Goal: Book appointment/travel/reservation

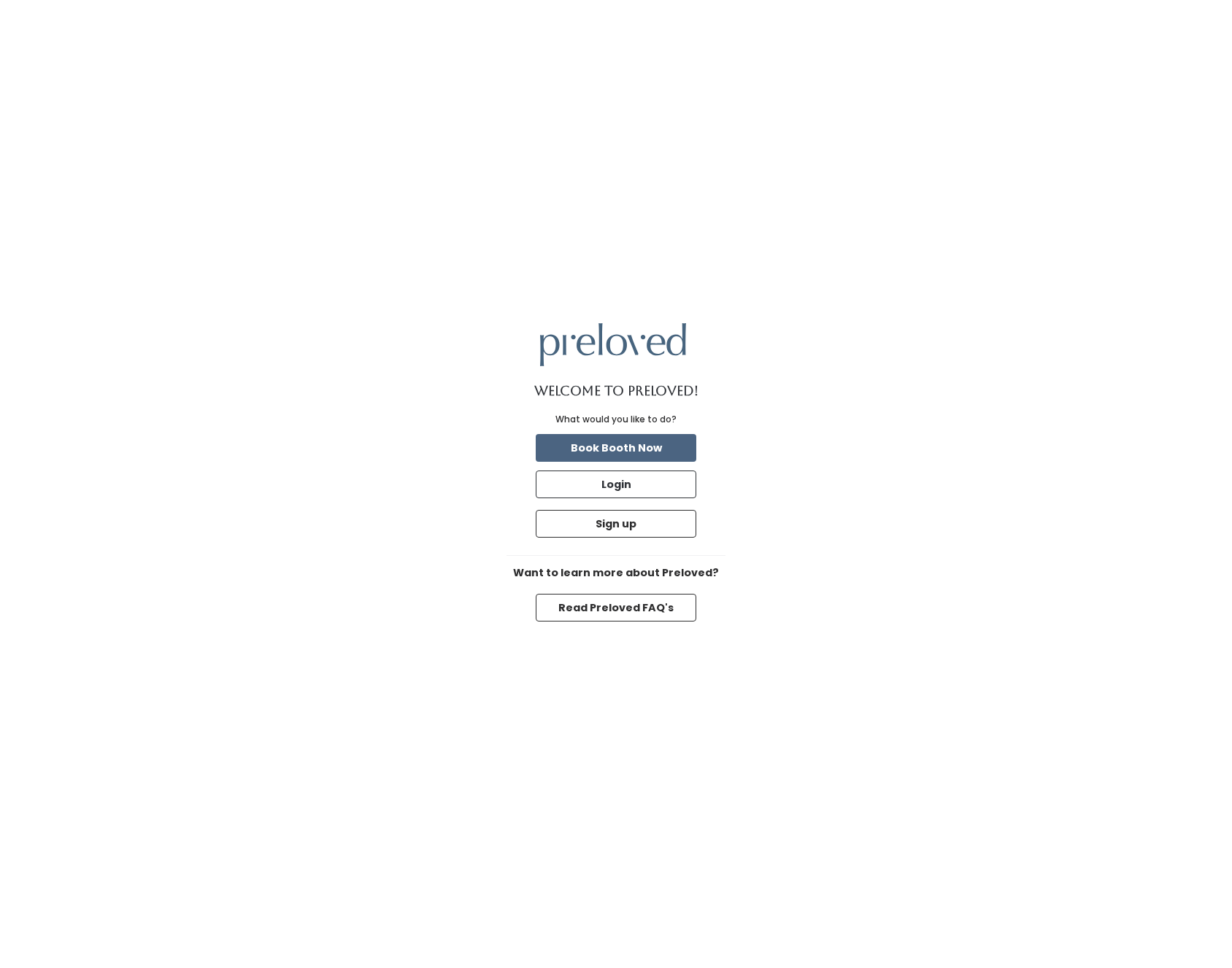
click at [642, 442] on button "Book Booth Now" at bounding box center [616, 448] width 160 height 28
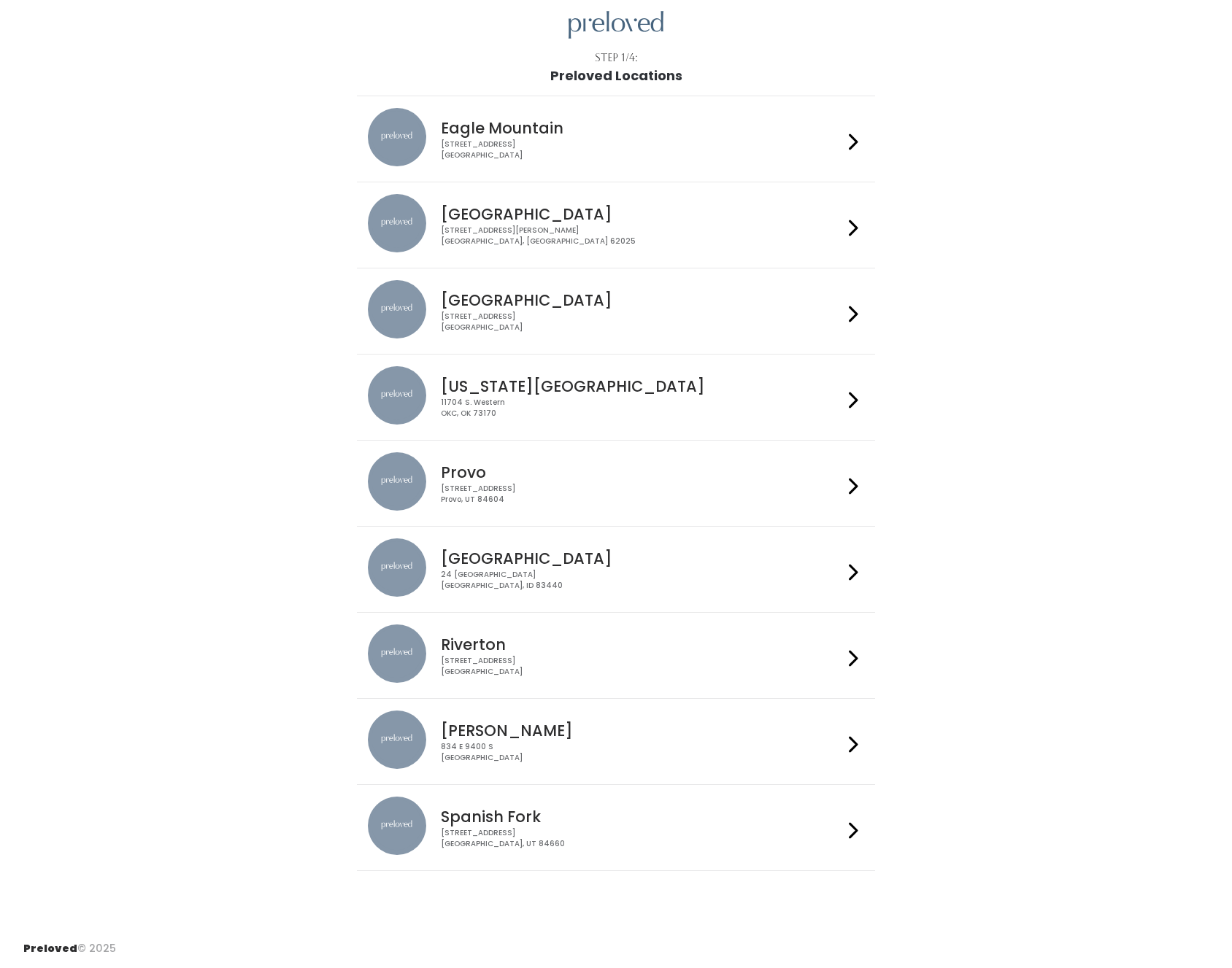
scroll to position [50, 0]
click at [480, 477] on h4 "Provo" at bounding box center [641, 473] width 402 height 17
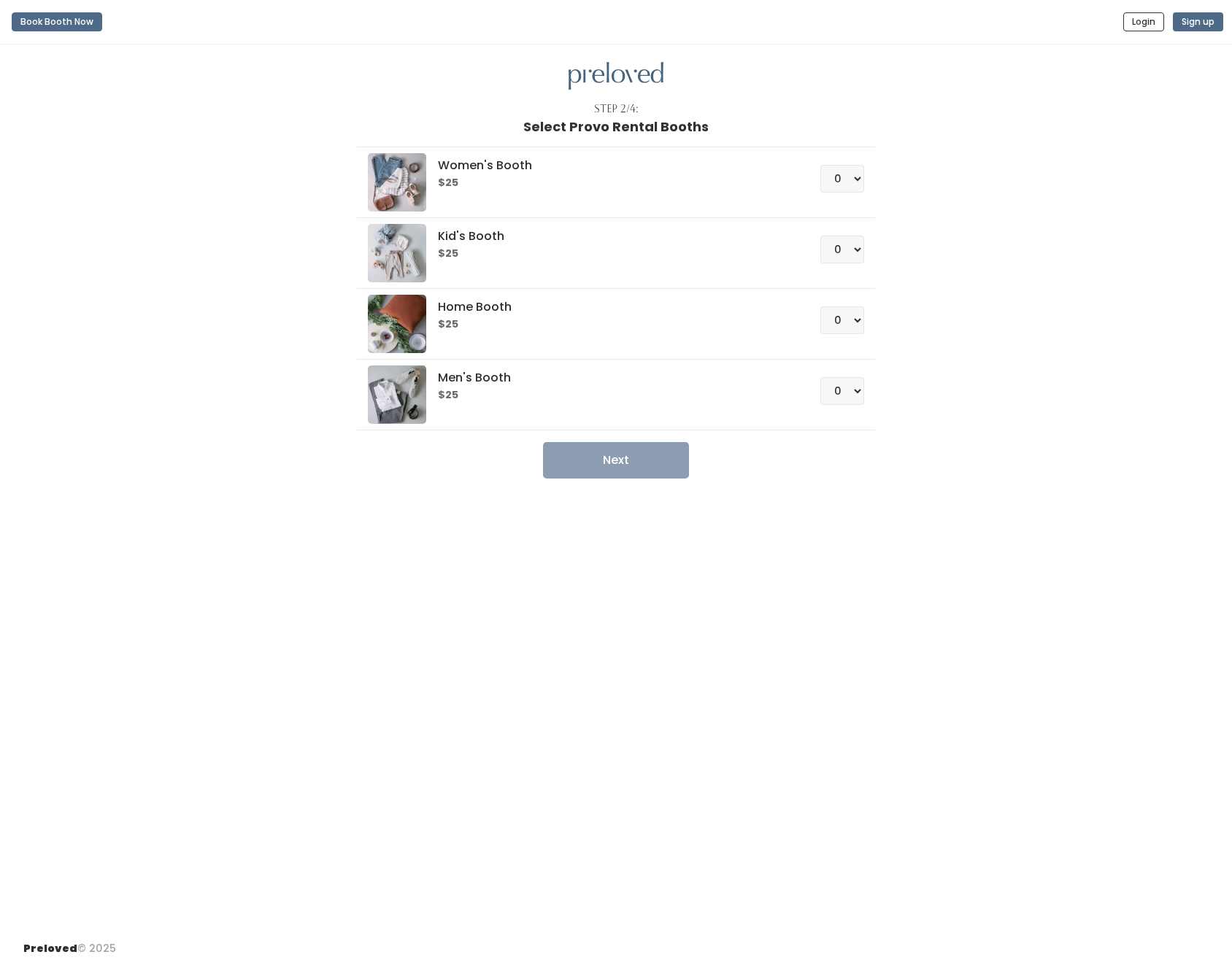
click at [410, 251] on img at bounding box center [397, 254] width 59 height 59
select select "2"
click at [646, 462] on button "Next" at bounding box center [615, 460] width 146 height 36
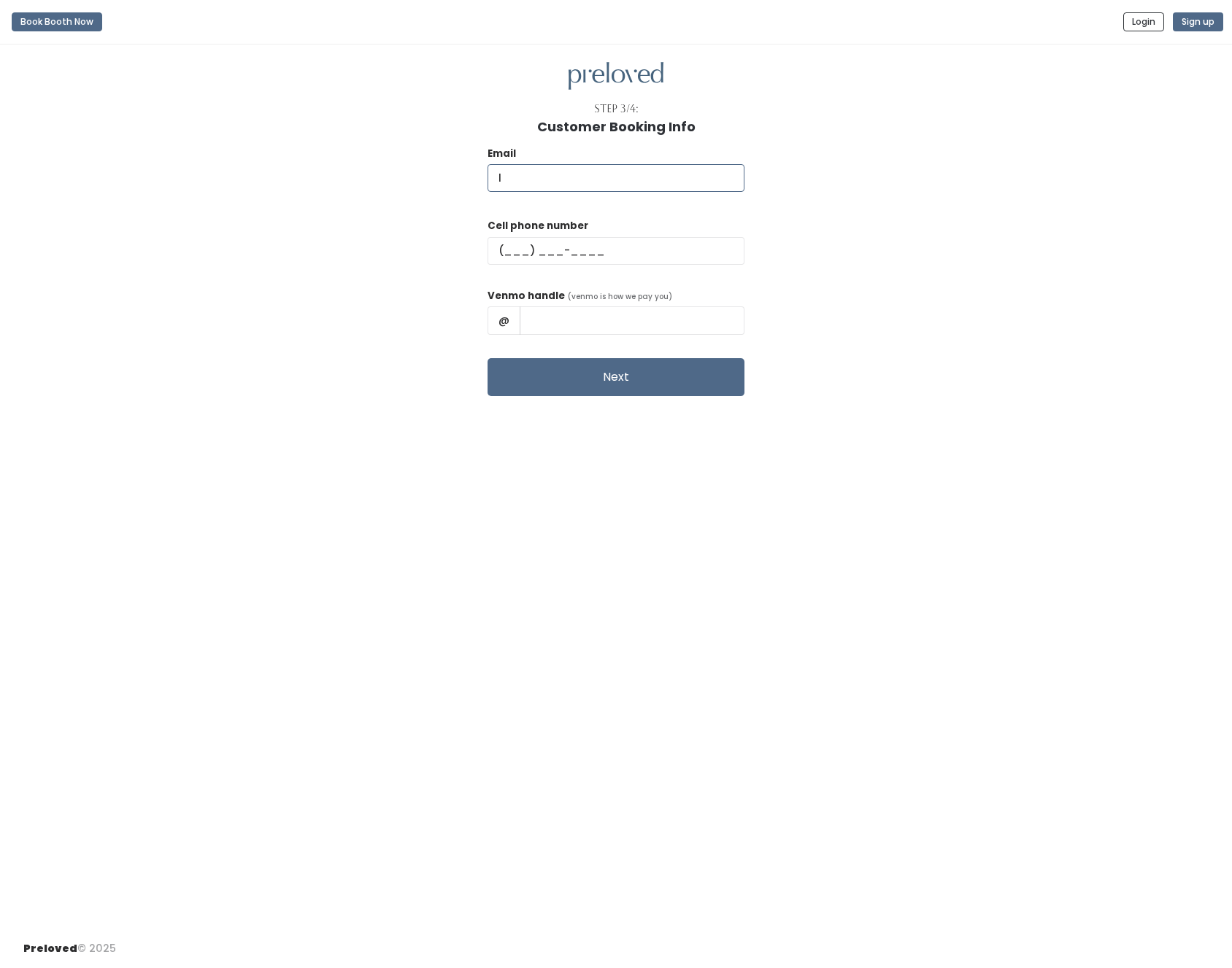
type input "li"
type input "[PERSON_NAME][EMAIL_ADDRESS][PERSON_NAME][DOMAIN_NAME]"
type input "(415) 378-1875"
click at [642, 317] on input "text" at bounding box center [632, 321] width 225 height 28
type input "Lindsay-Wheeler-4"
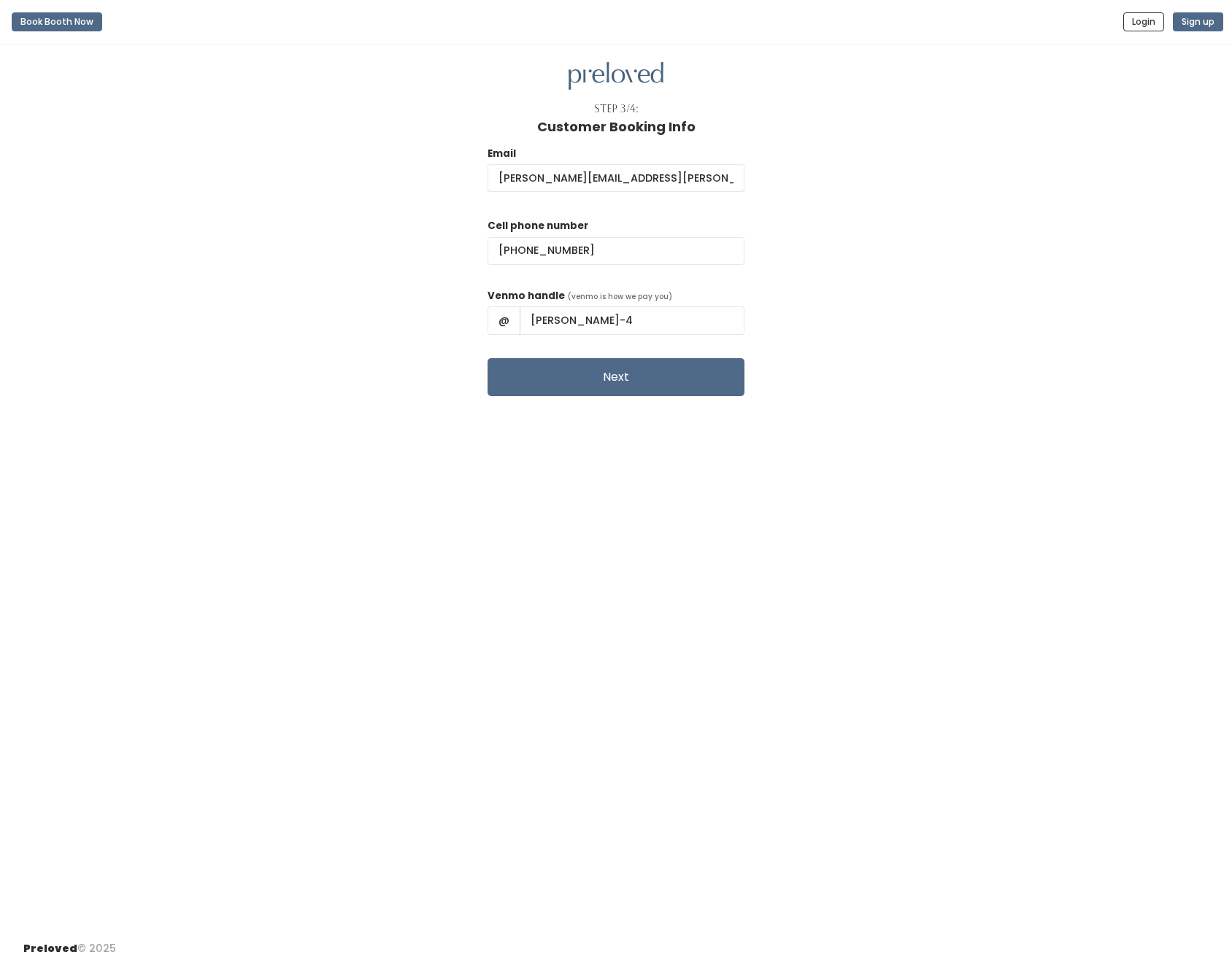
click at [954, 393] on div "Email Lindsay.wheeler@gmail.com Cell phone number (415) 378-1875 Venmo handle (…" at bounding box center [616, 265] width 1186 height 262
click at [625, 378] on button "Next" at bounding box center [615, 377] width 257 height 38
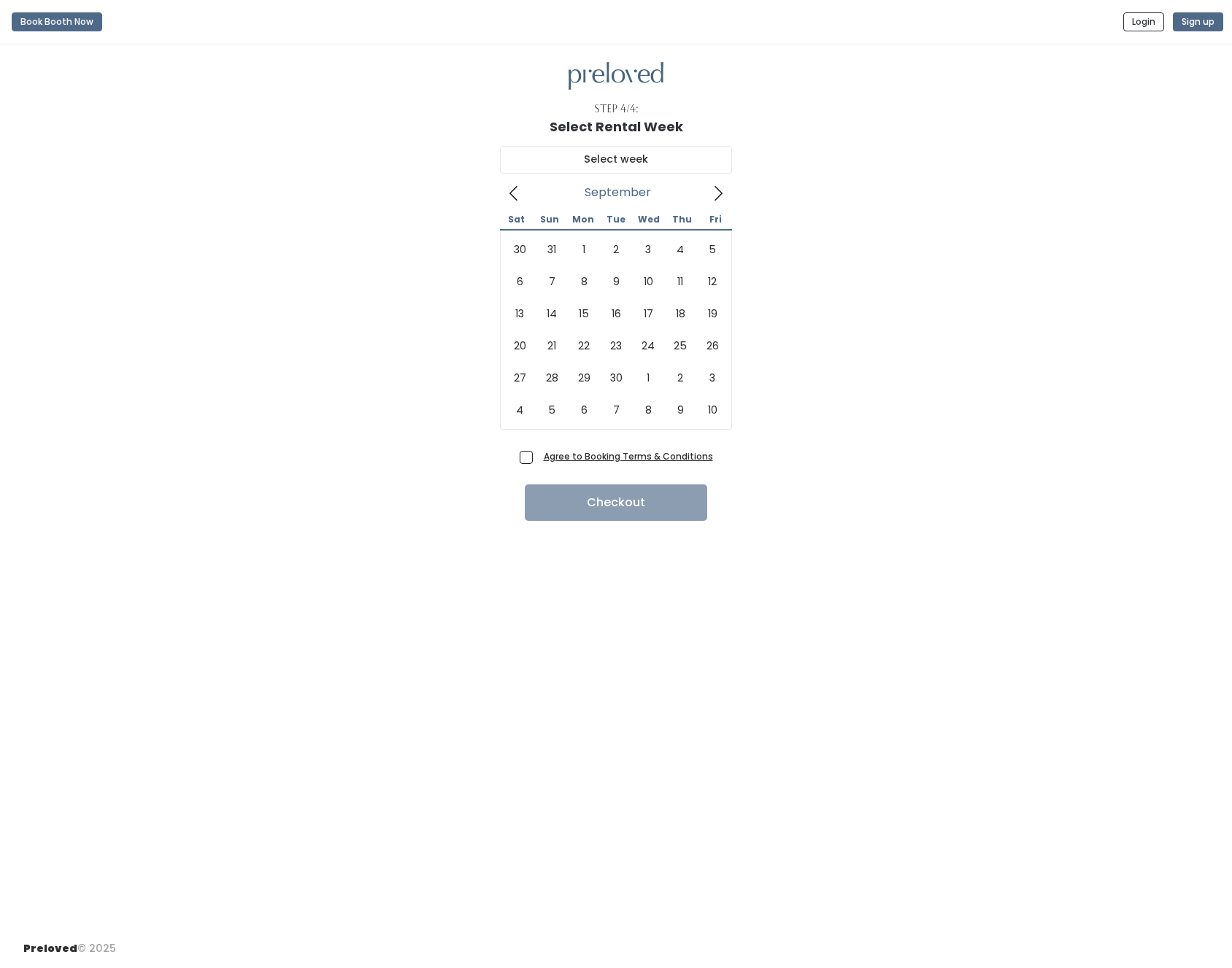
click at [721, 191] on icon at bounding box center [719, 193] width 8 height 15
click at [1013, 255] on div "September 2025 Sat Sun Mon Tue Wed Thu Fri 30 31 1 2 3 4 5 6 7 8 9 10 11 12 13 …" at bounding box center [616, 290] width 1186 height 311
type input "August 30 to September 5"
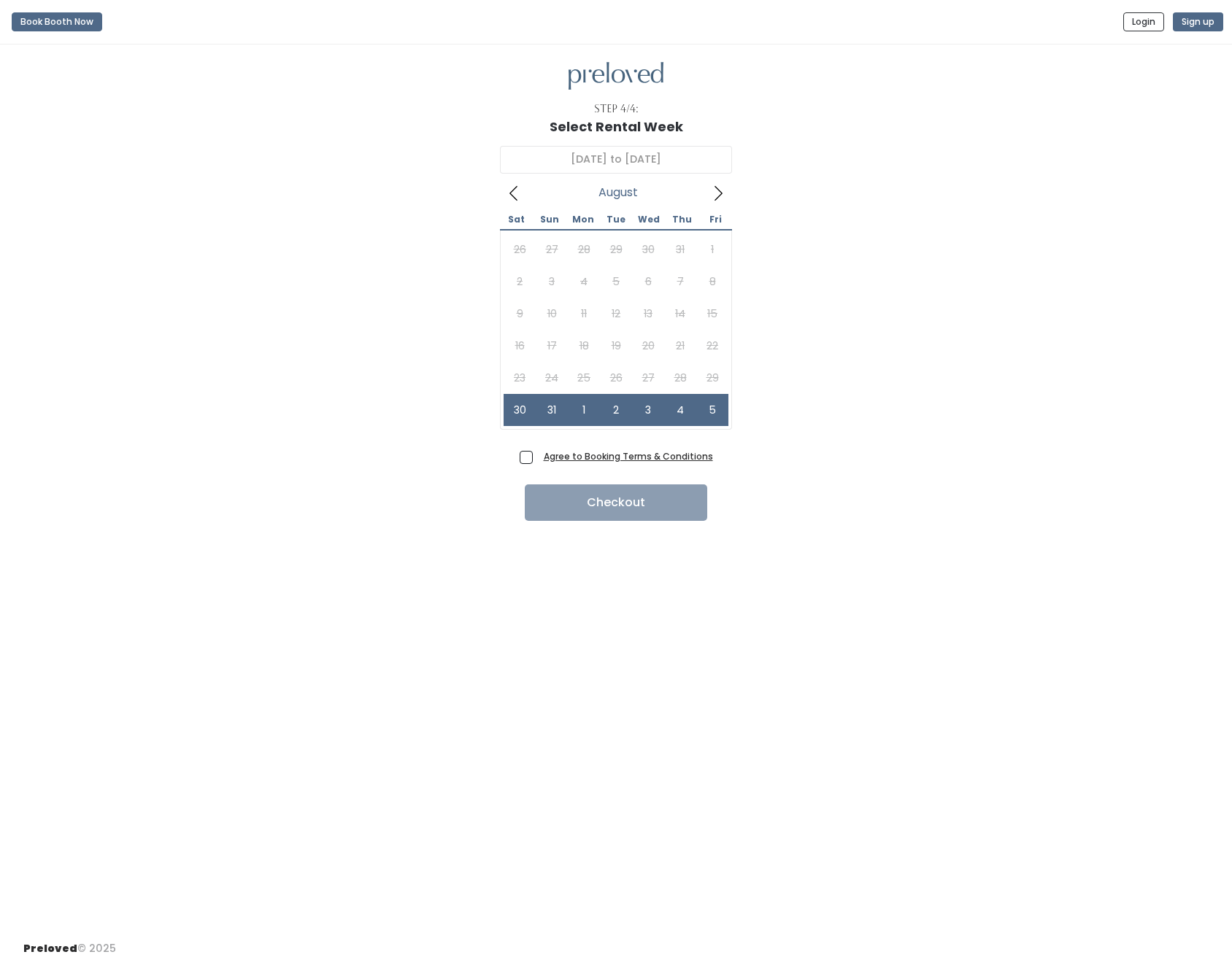
click at [538, 457] on span "Agree to Booking Terms & Conditions" at bounding box center [625, 455] width 175 height 15
click at [538, 457] on input "Agree to Booking Terms & Conditions" at bounding box center [543, 453] width 9 height 9
checkbox input "true"
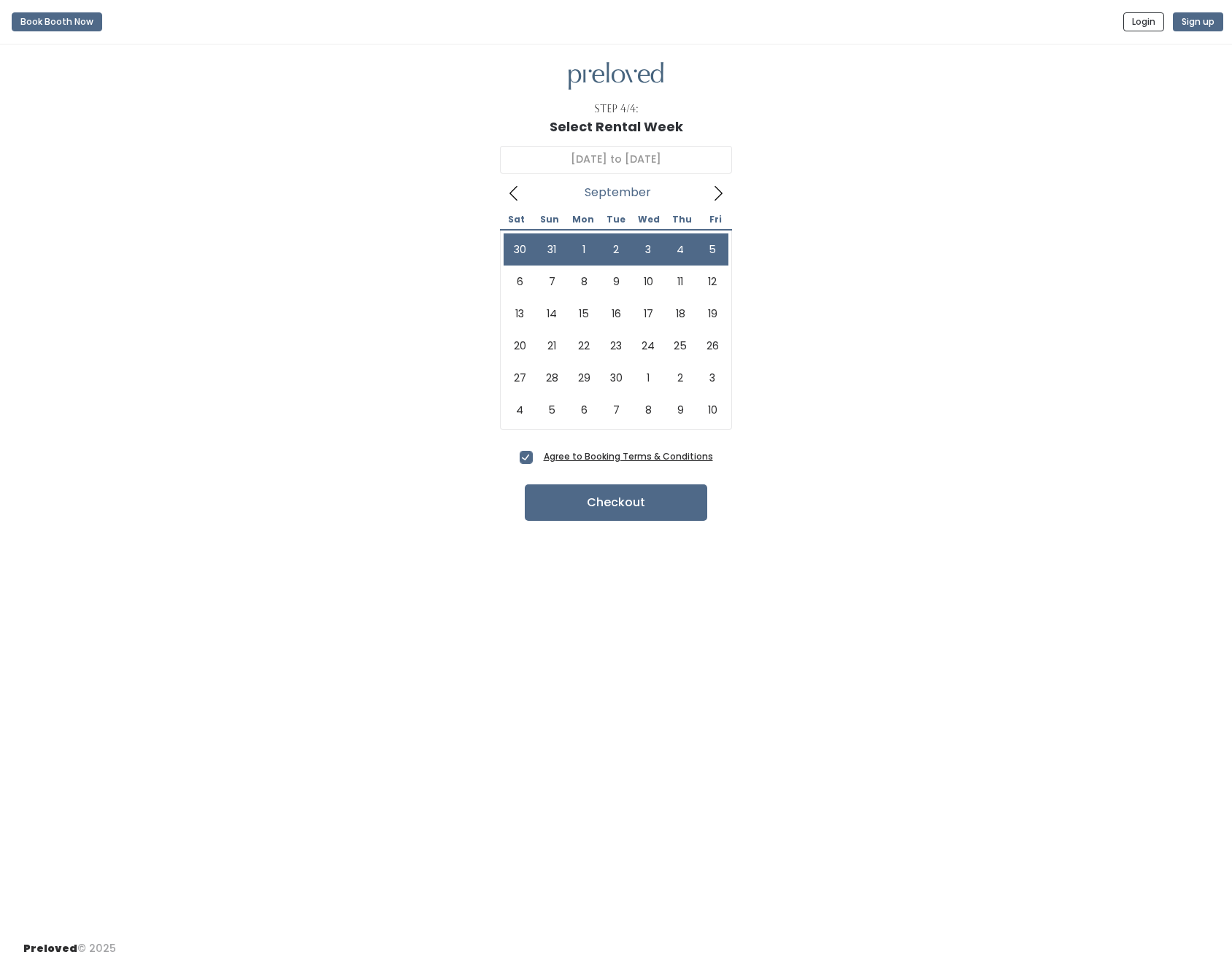
click at [714, 199] on icon at bounding box center [718, 193] width 16 height 16
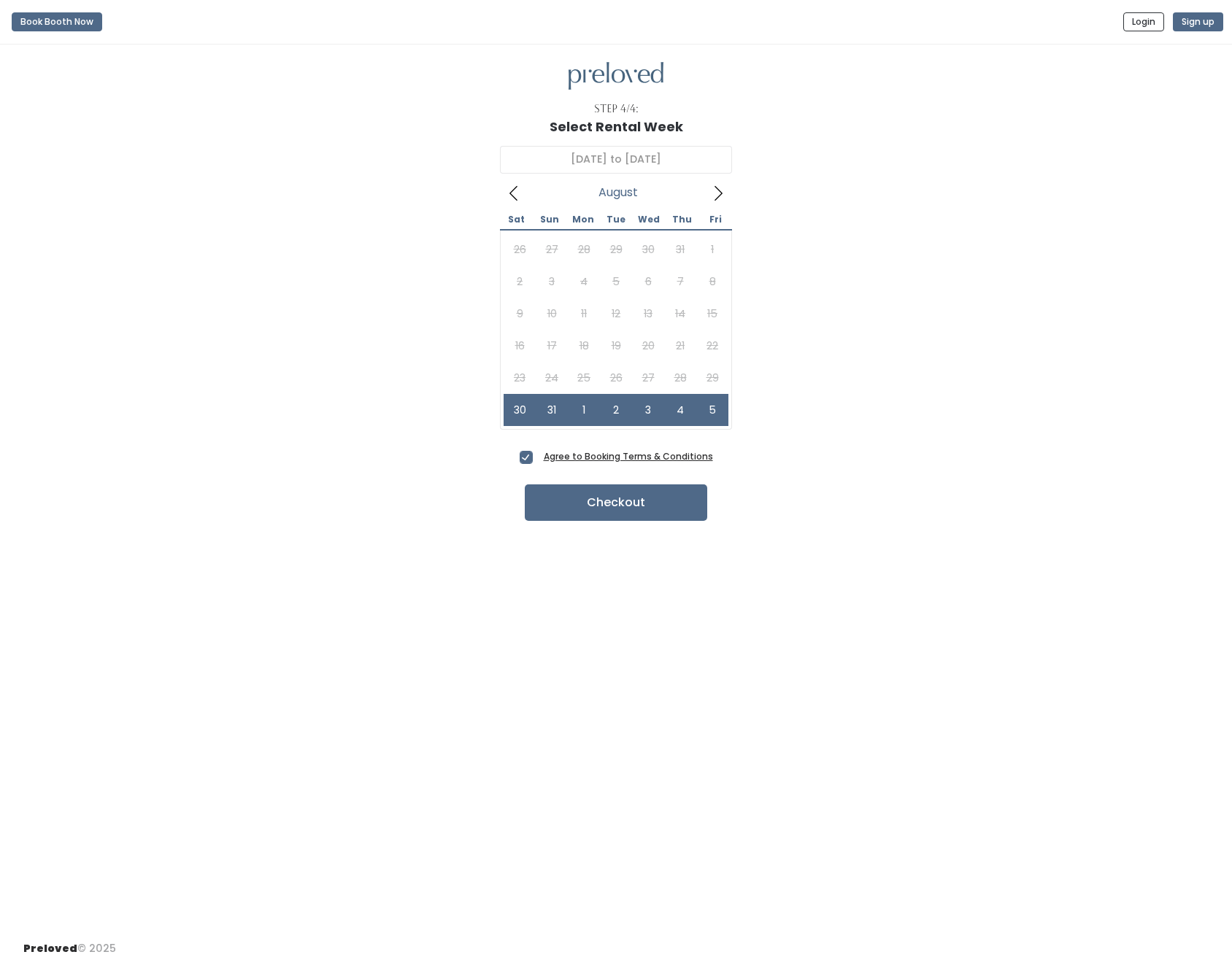
click at [513, 192] on icon at bounding box center [513, 193] width 16 height 16
click at [656, 498] on button "Checkout" at bounding box center [616, 502] width 183 height 36
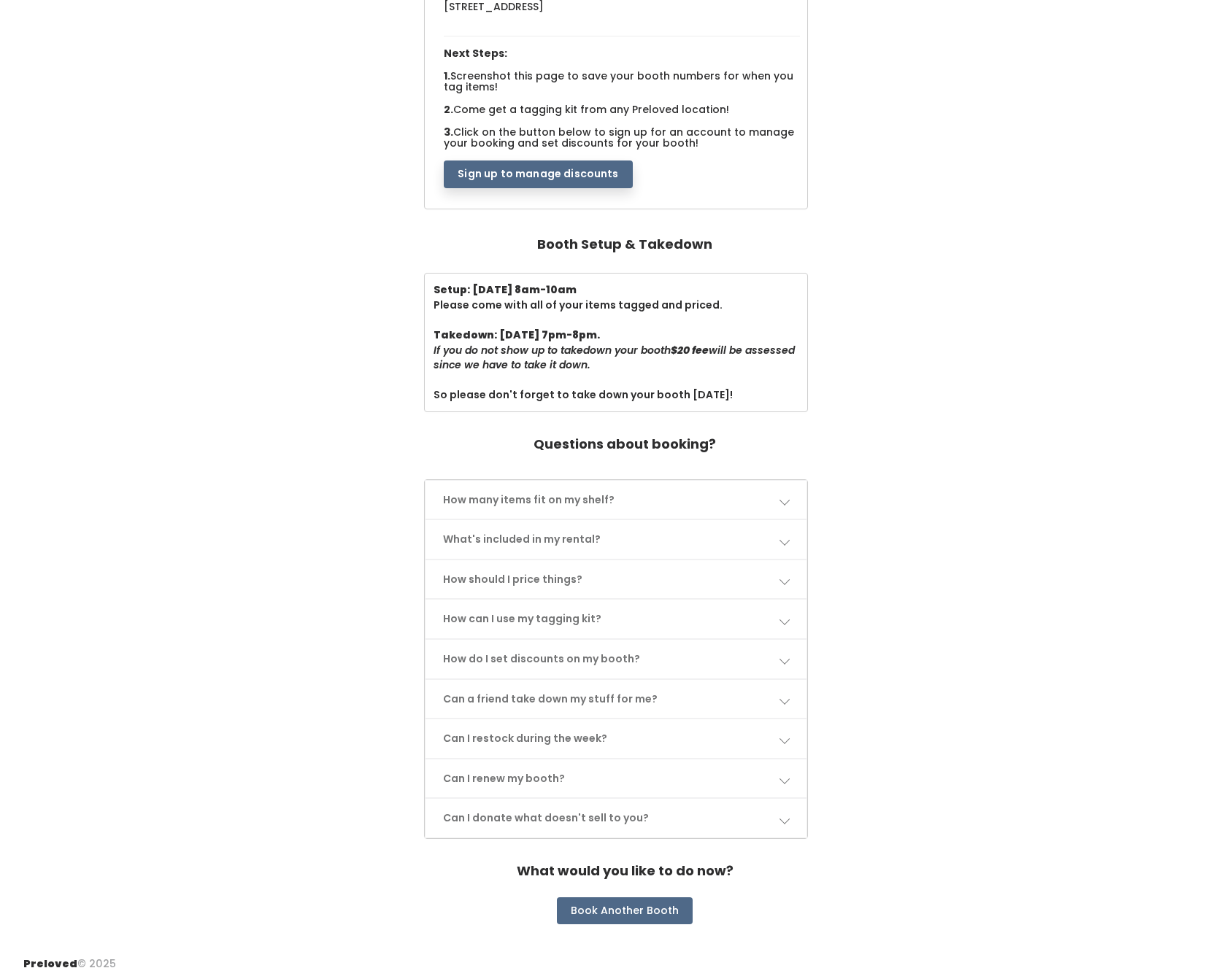
scroll to position [297, 0]
click at [789, 490] on link "How many items fit on my shelf?" at bounding box center [615, 502] width 380 height 39
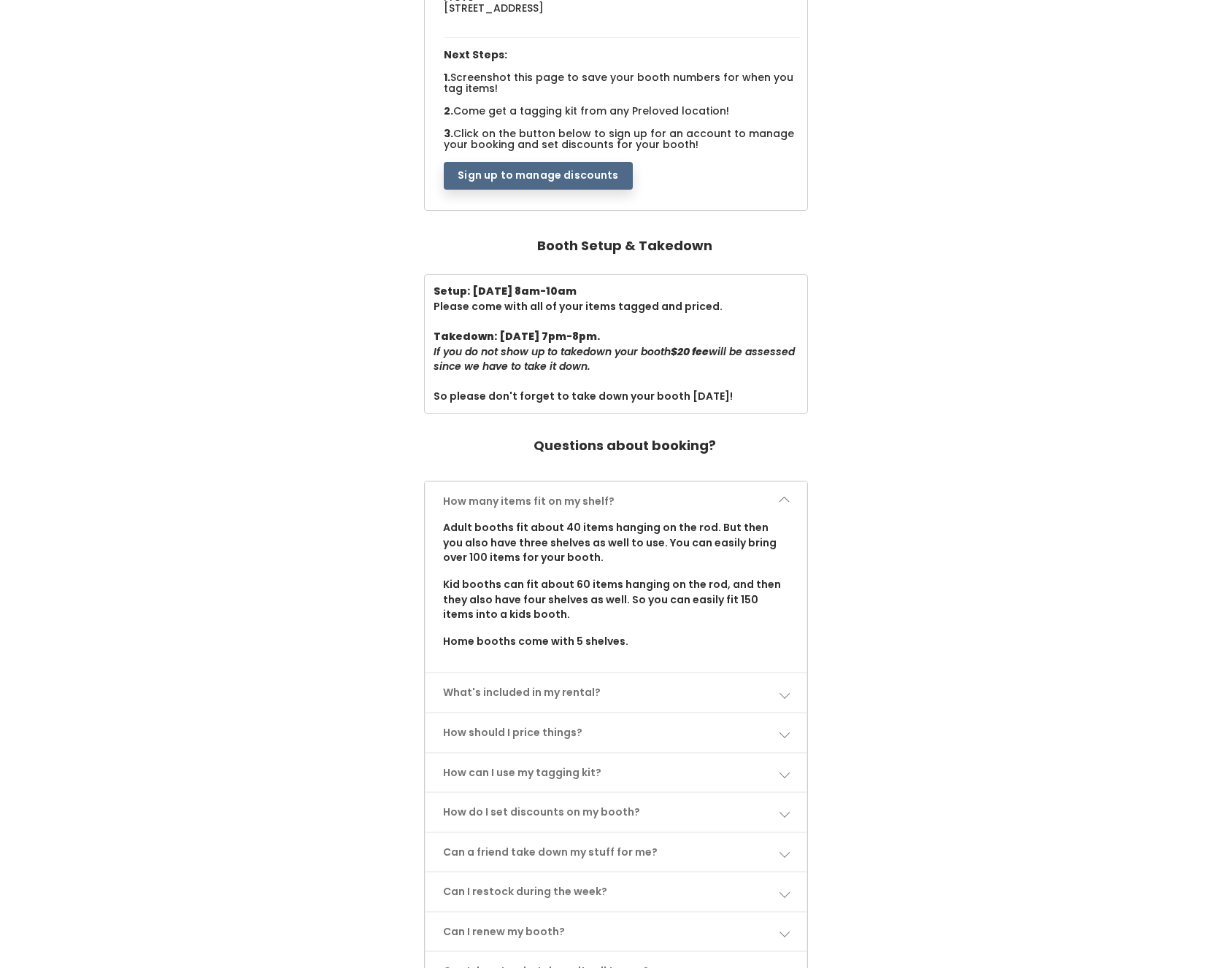
click at [789, 490] on link "How many items fit on my shelf?" at bounding box center [615, 502] width 380 height 39
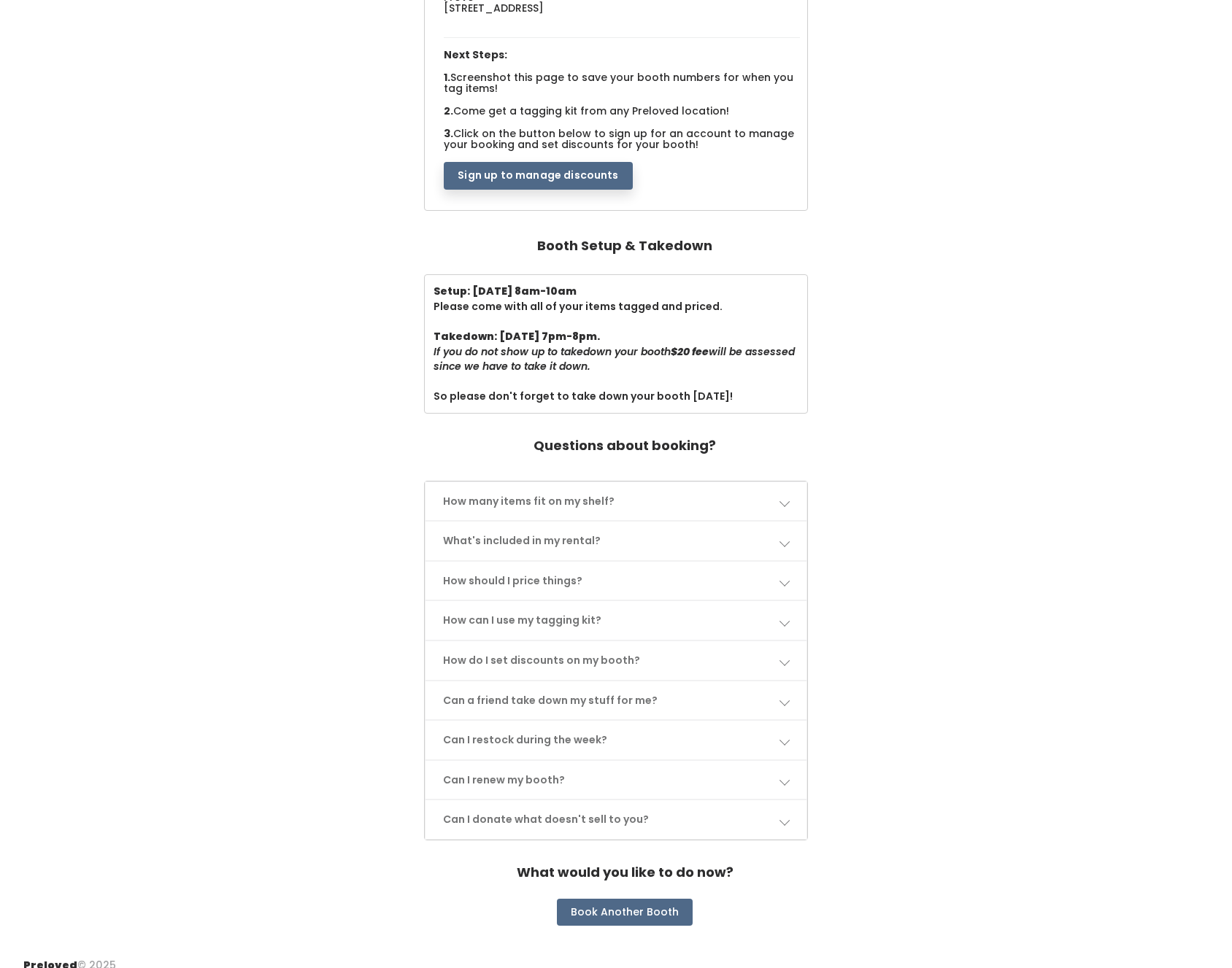
click at [789, 490] on link "How many items fit on my shelf?" at bounding box center [615, 502] width 380 height 39
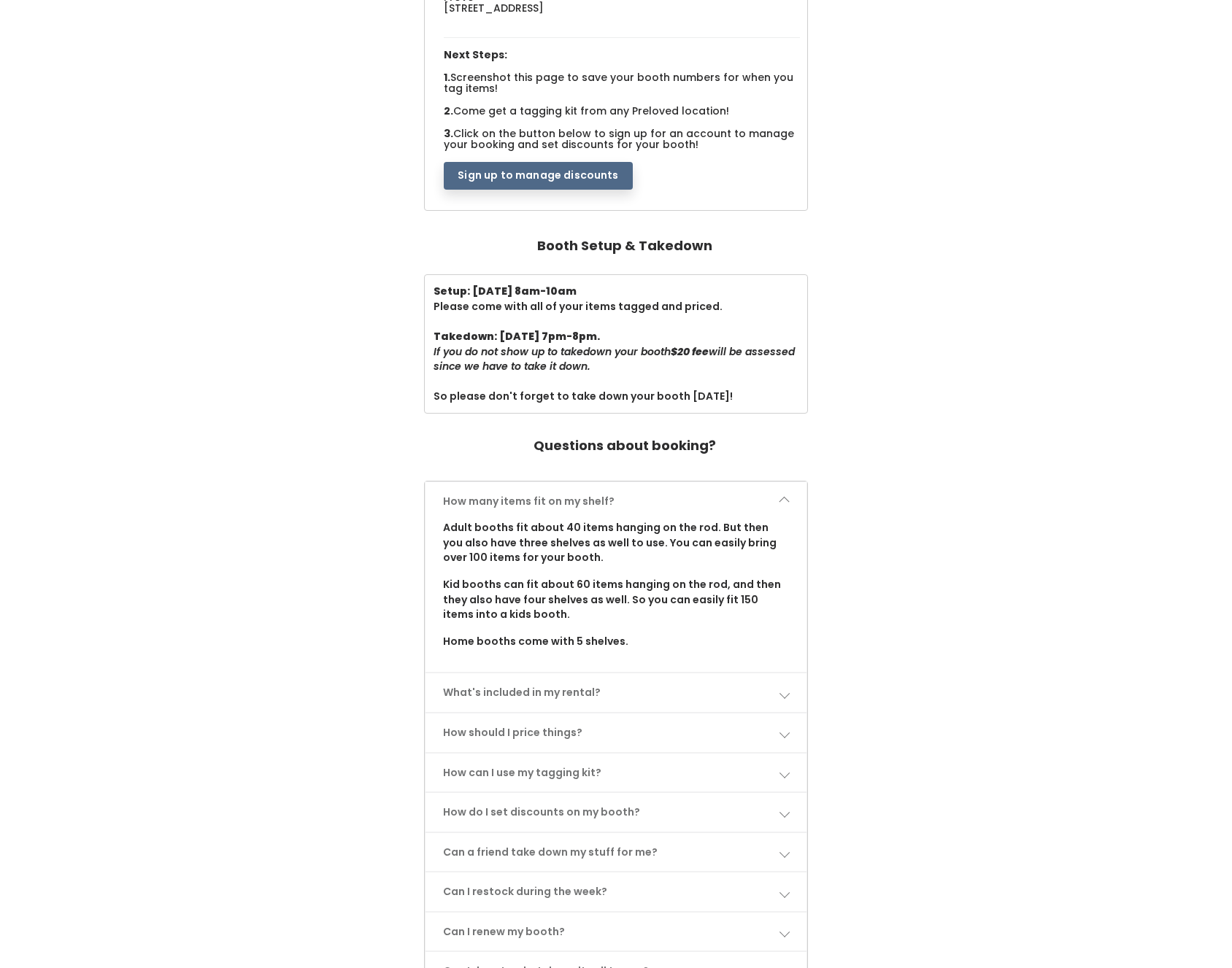
click at [789, 490] on link "How many items fit on my shelf?" at bounding box center [615, 502] width 380 height 39
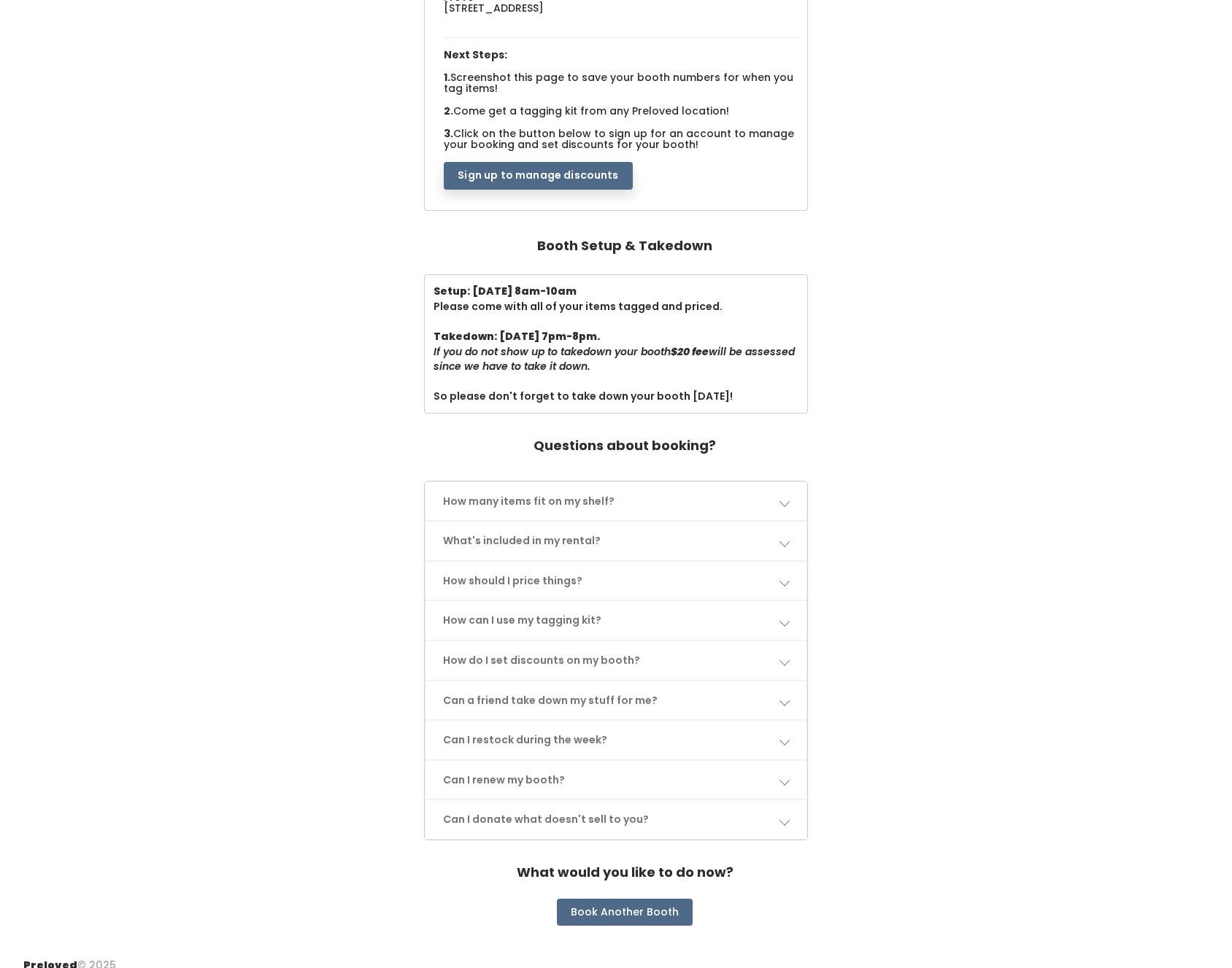
click at [784, 536] on span at bounding box center [783, 541] width 10 height 10
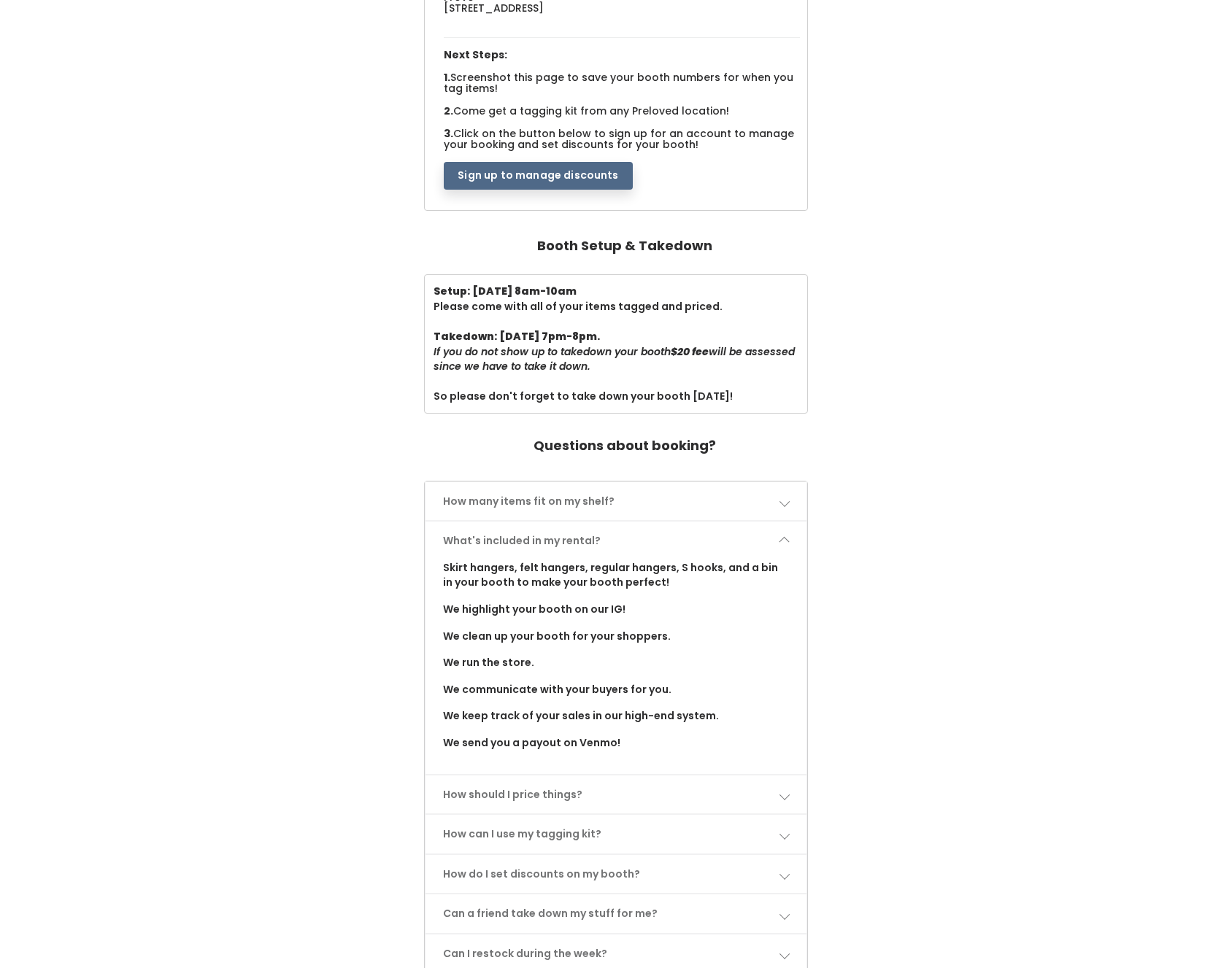
click at [784, 536] on span at bounding box center [783, 541] width 10 height 10
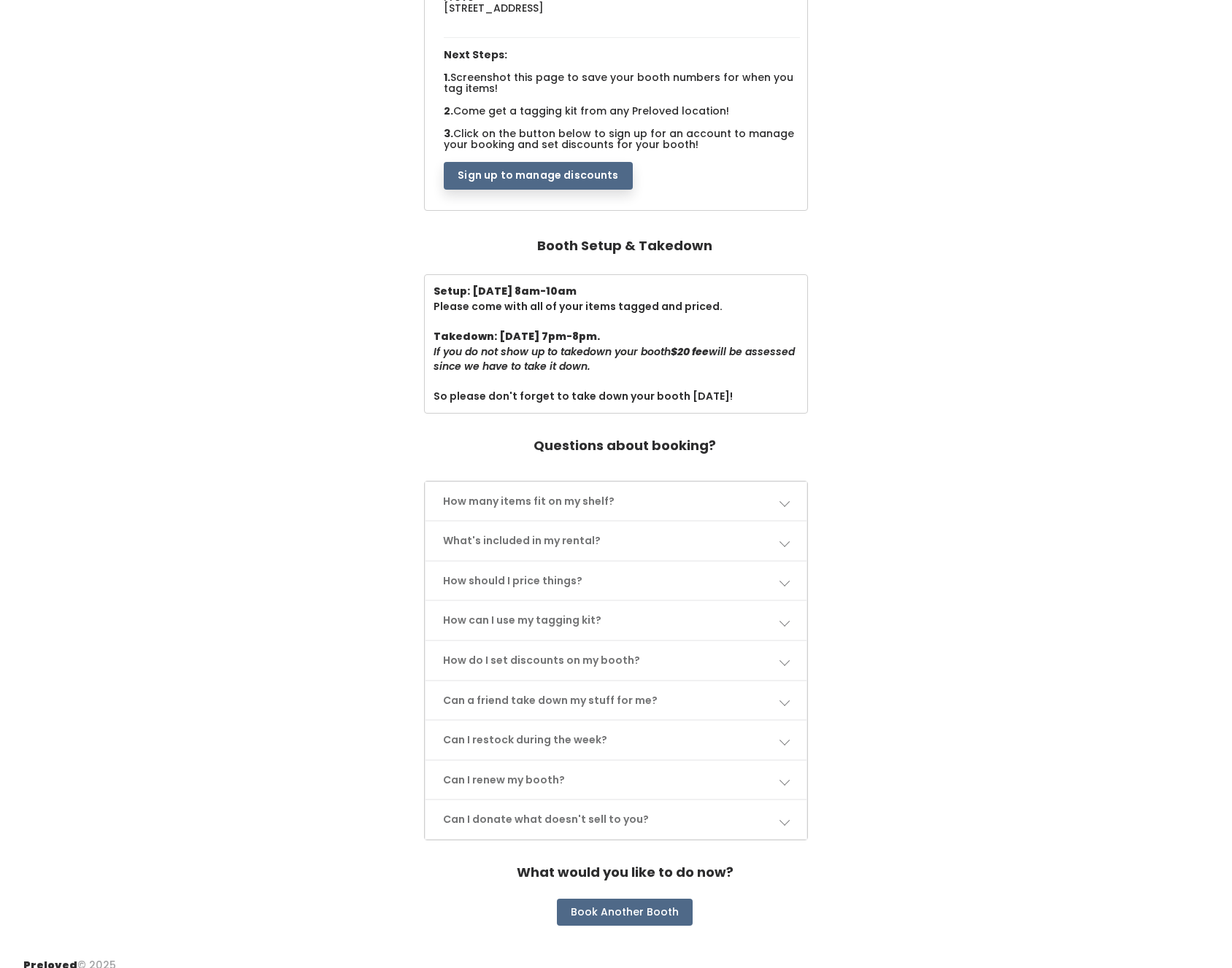
click at [785, 576] on span at bounding box center [783, 580] width 10 height 10
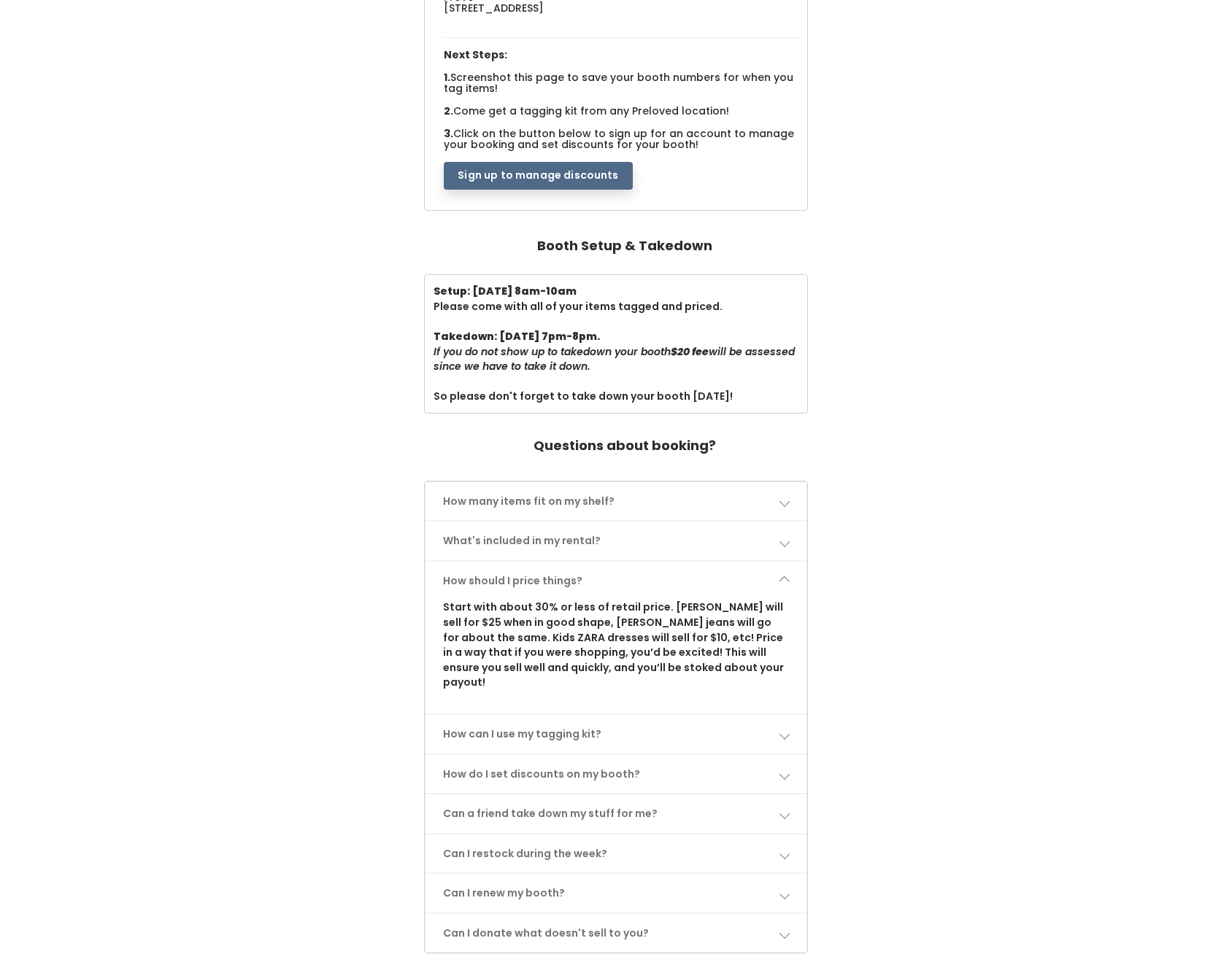
click at [785, 576] on span at bounding box center [783, 580] width 10 height 10
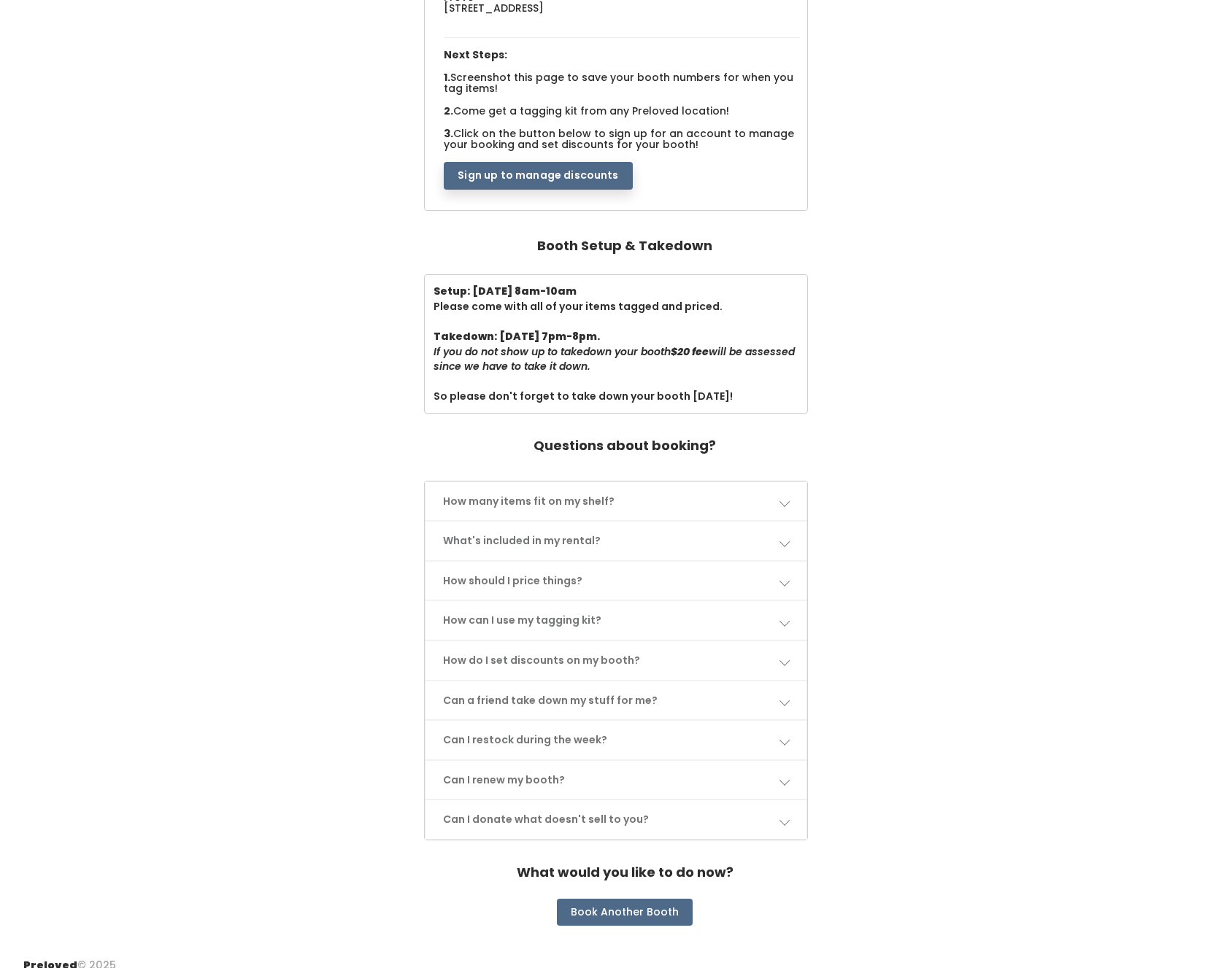
click at [789, 684] on link "Can a friend take down my stuff for me?" at bounding box center [615, 701] width 380 height 39
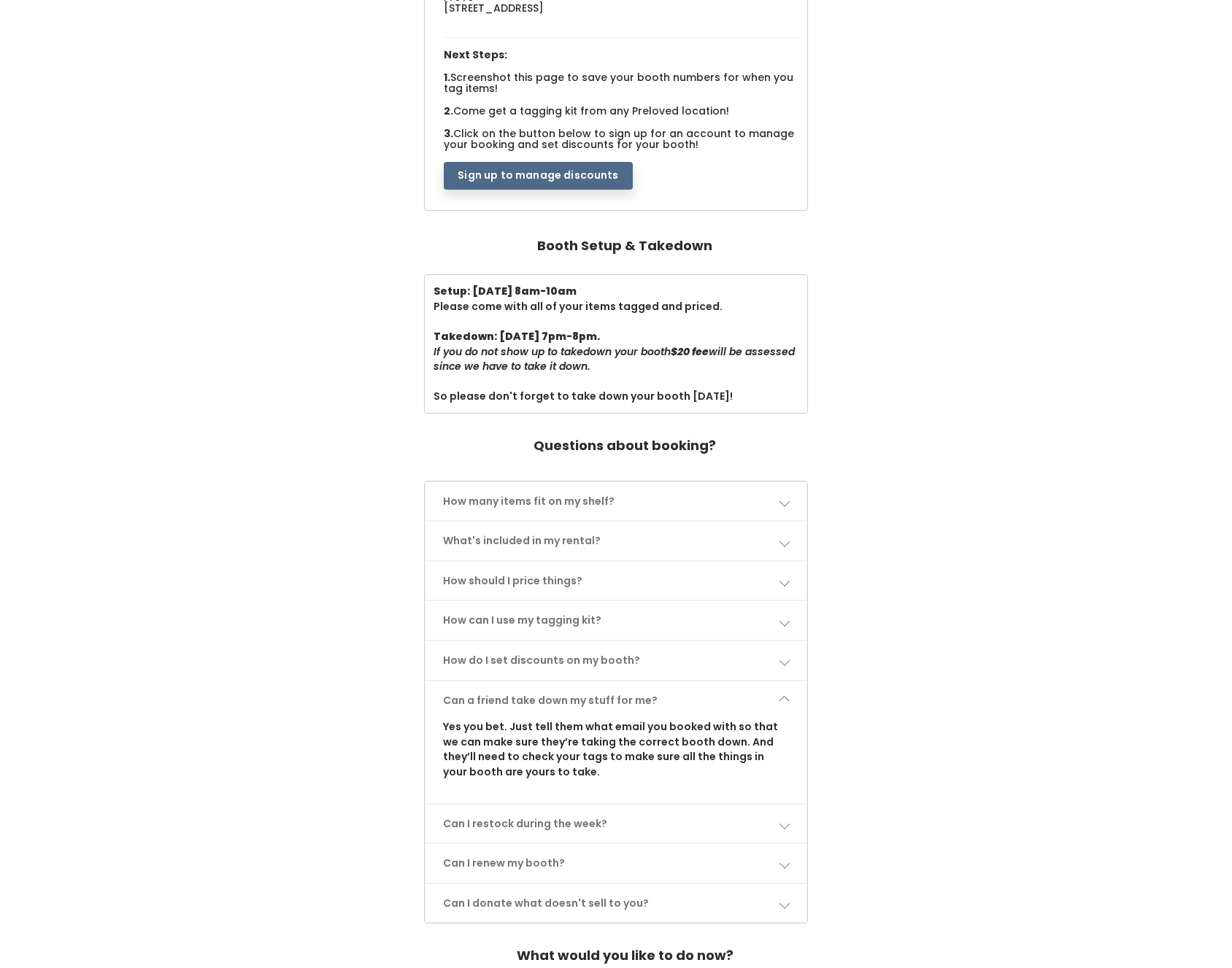
click at [789, 684] on link "Can a friend take down my stuff for me?" at bounding box center [615, 701] width 380 height 39
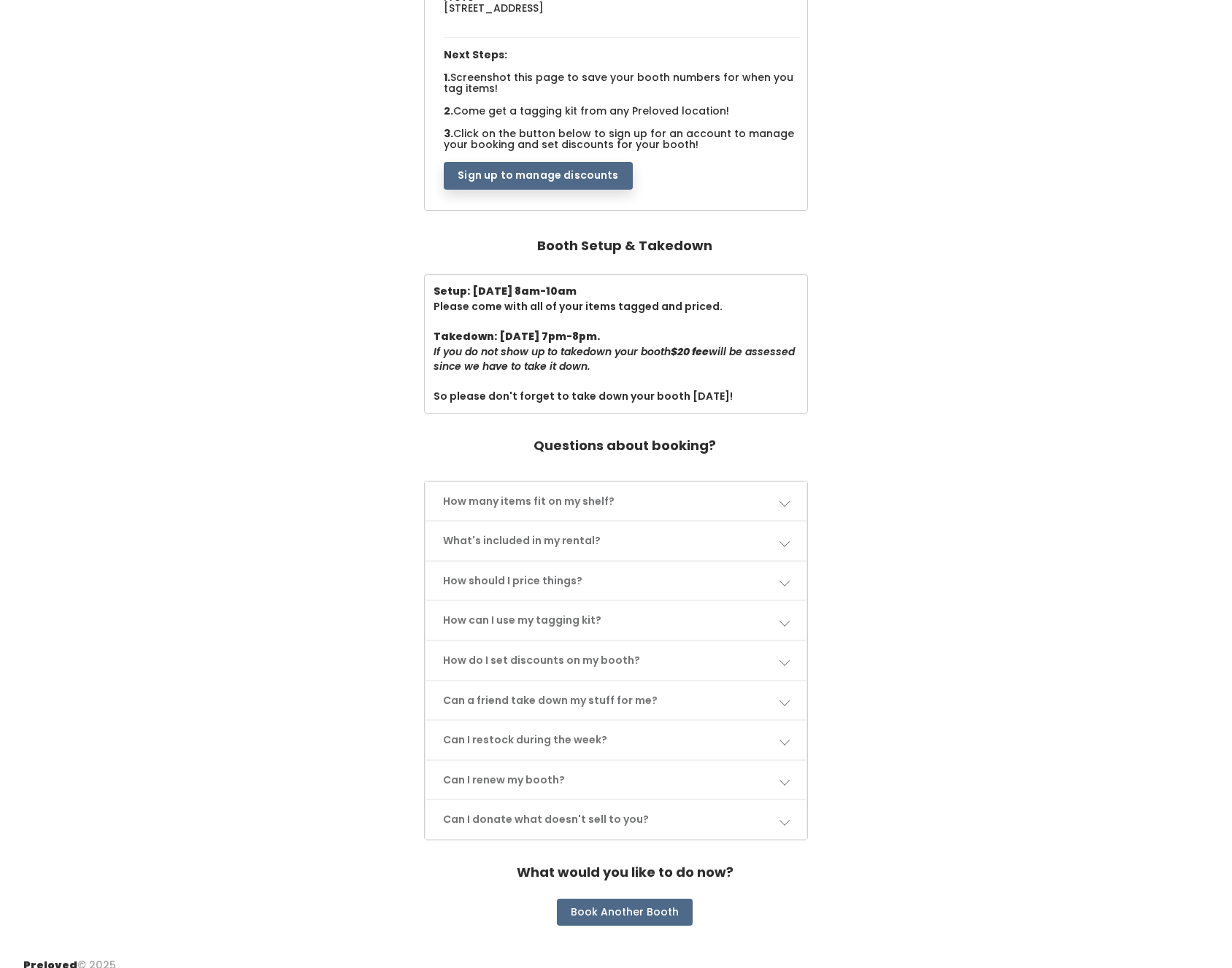
click at [786, 810] on link "Can I donate what doesn't sell to you?" at bounding box center [615, 820] width 380 height 39
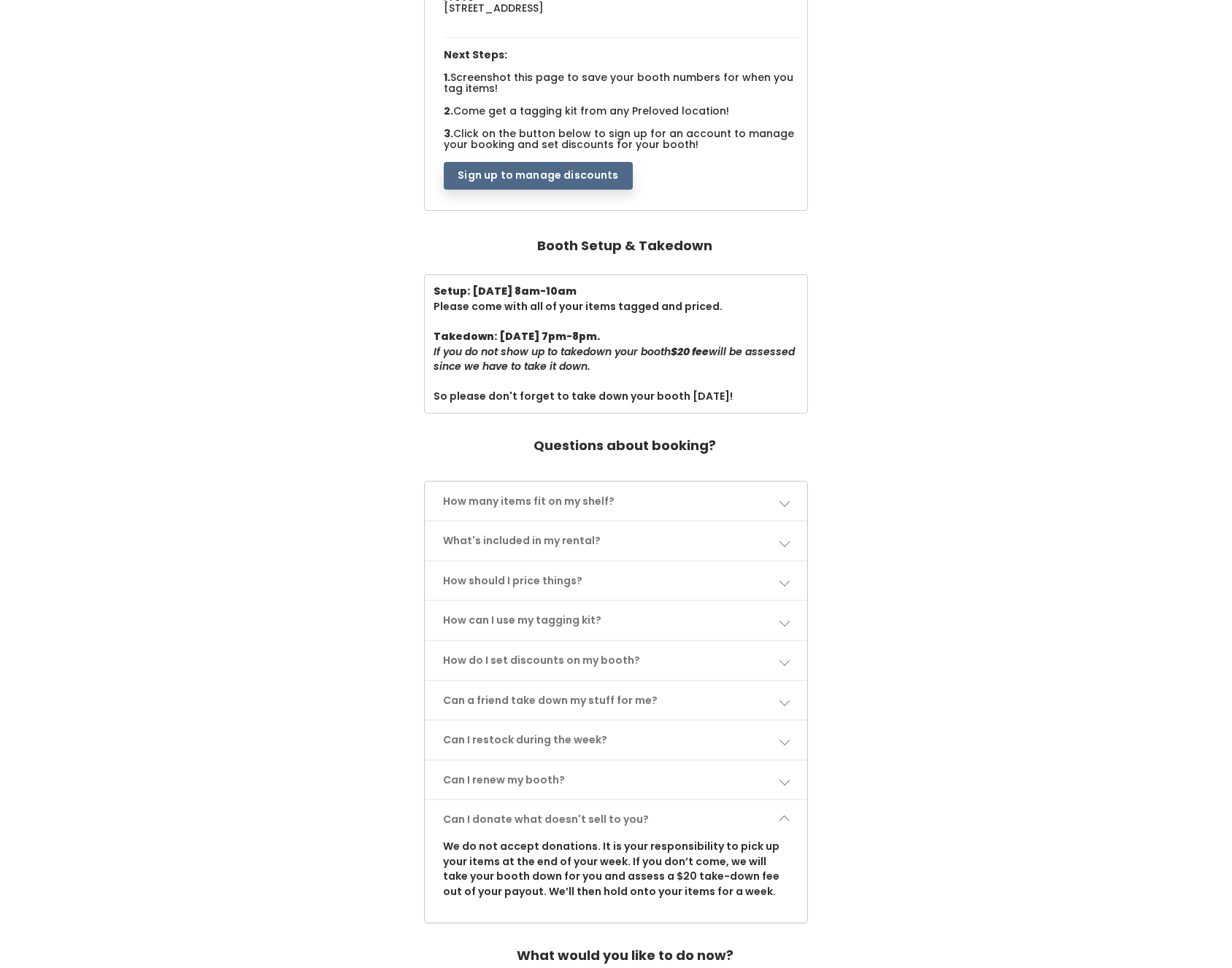
click at [786, 810] on link "Can I donate what doesn't sell to you?" at bounding box center [615, 820] width 380 height 39
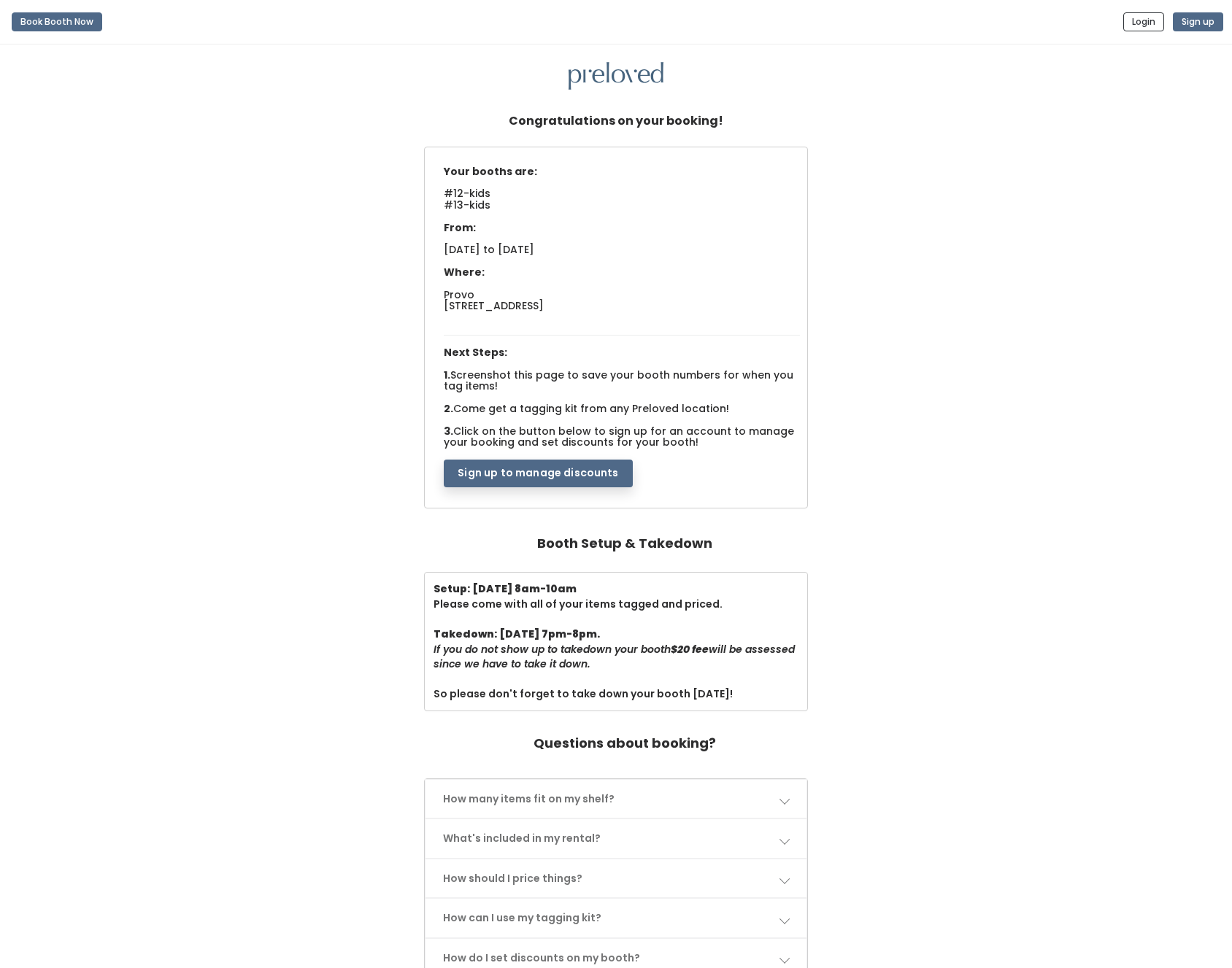
scroll to position [0, 0]
click at [668, 260] on div "Your booths are: #12-kids #13-kids From: Sat. Aug 30 to Fri. Sep 5, 2025 Where:…" at bounding box center [621, 323] width 370 height 328
click at [528, 466] on button "Sign up to manage discounts" at bounding box center [538, 473] width 188 height 28
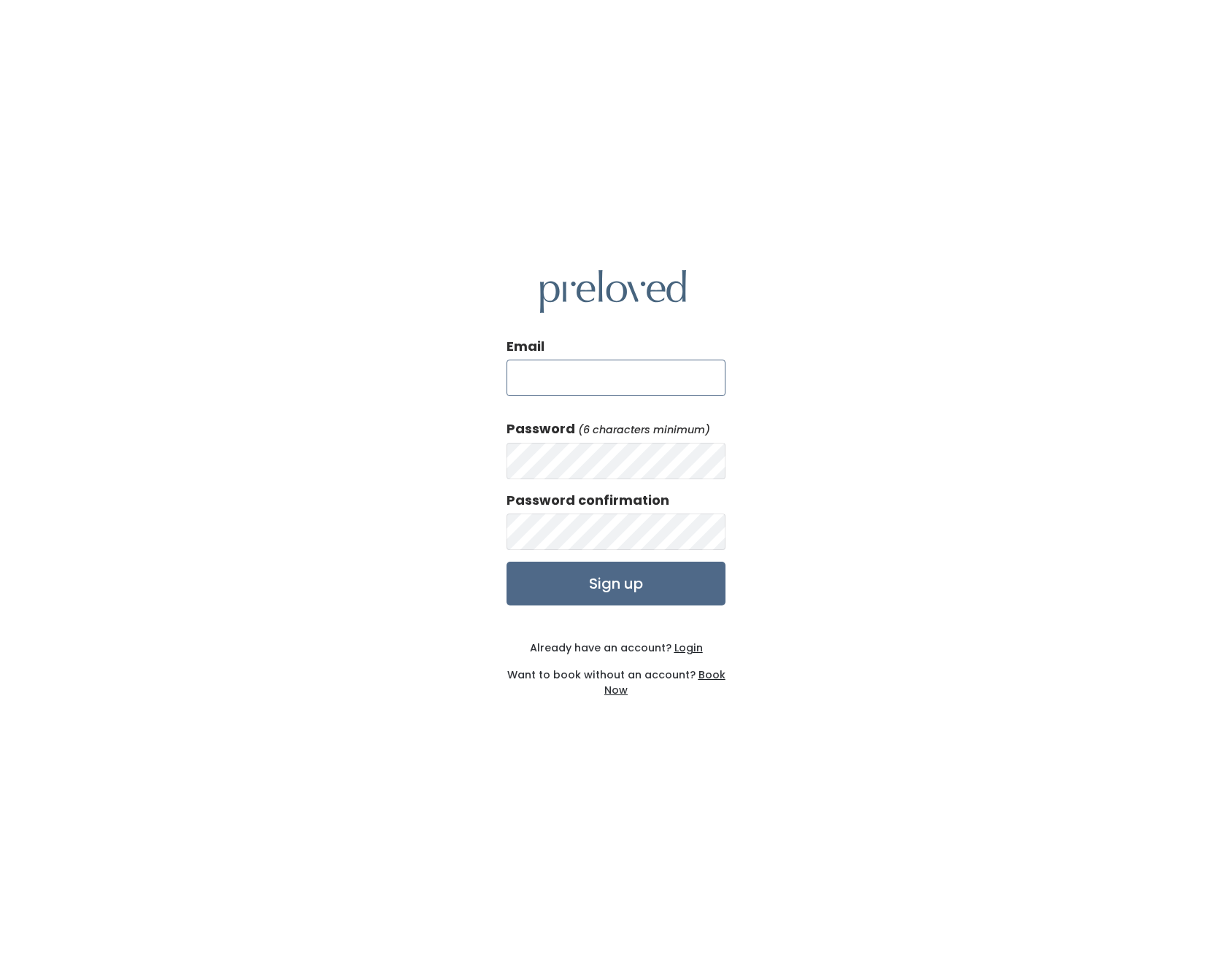
type input "[PERSON_NAME][EMAIL_ADDRESS][PERSON_NAME][DOMAIN_NAME]"
click at [885, 486] on div "Email [PERSON_NAME][EMAIL_ADDRESS][PERSON_NAME][DOMAIN_NAME] Password (6 charac…" at bounding box center [616, 484] width 1232 height 968
click at [688, 649] on u "Login" at bounding box center [688, 647] width 29 height 15
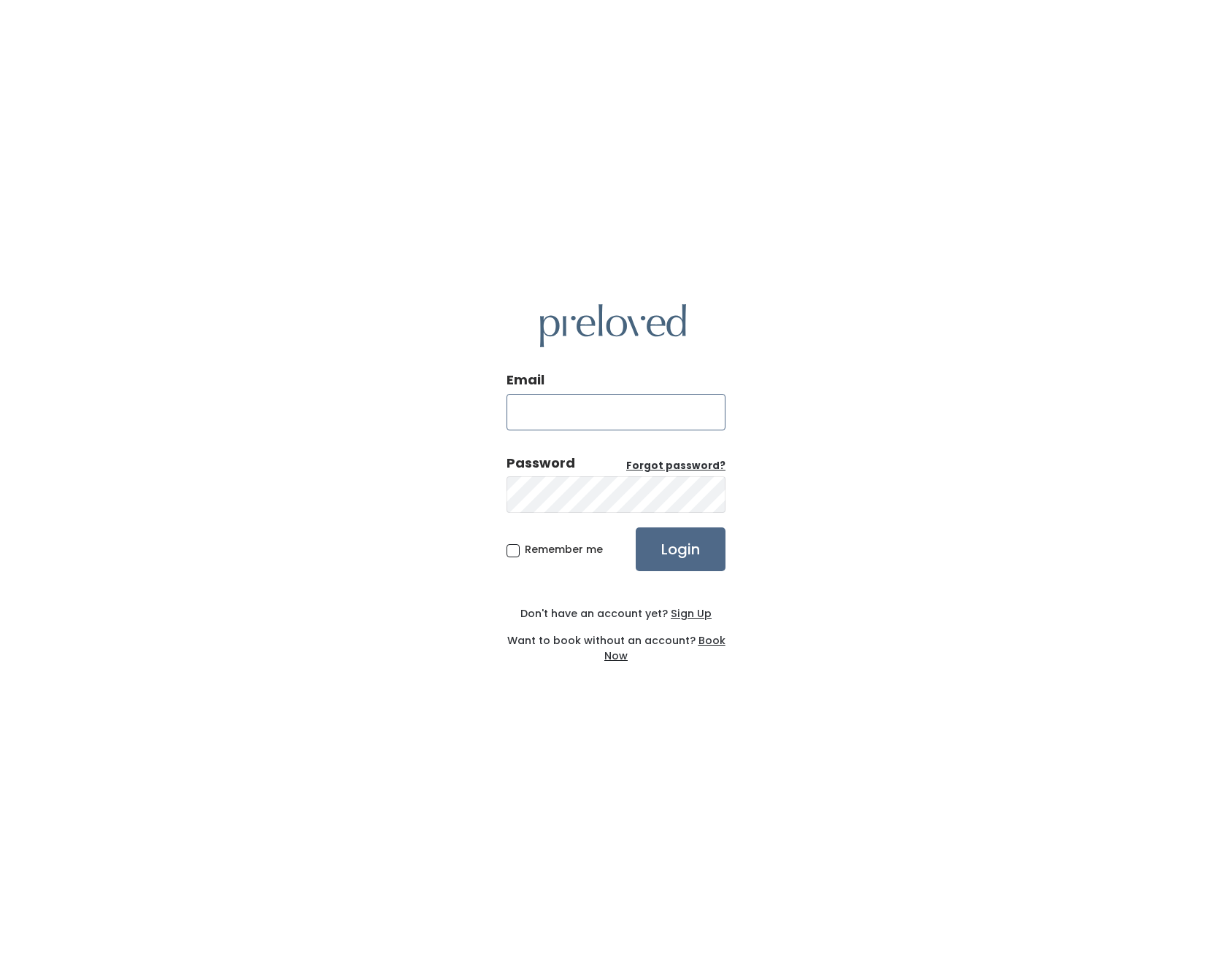
type input "[PERSON_NAME][EMAIL_ADDRESS][PERSON_NAME][DOMAIN_NAME]"
click at [699, 551] on input "Login" at bounding box center [681, 550] width 89 height 44
